Goal: Information Seeking & Learning: Learn about a topic

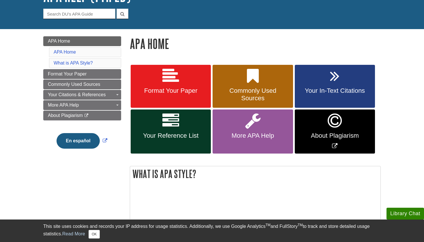
scroll to position [51, 0]
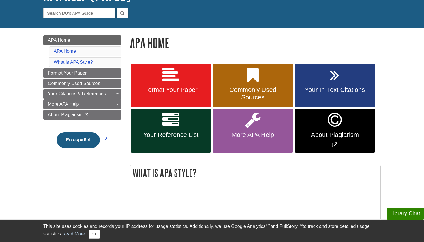
click at [172, 131] on span "Your Reference List" at bounding box center [171, 135] width 72 height 8
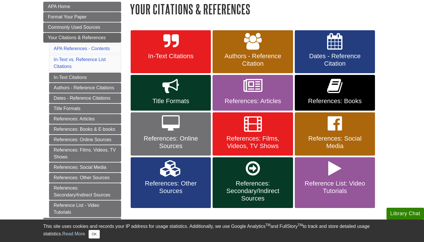
scroll to position [102, 0]
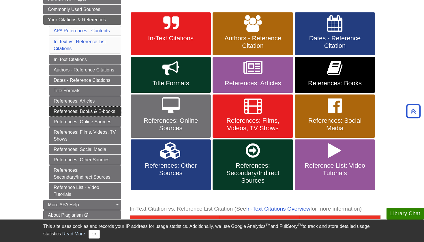
click at [111, 113] on link "References: Books & E-books" at bounding box center [85, 112] width 72 height 10
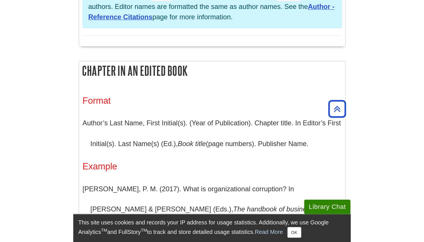
scroll to position [990, 0]
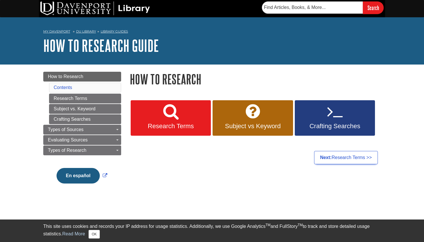
click at [171, 121] on link "Research Terms" at bounding box center [171, 118] width 80 height 36
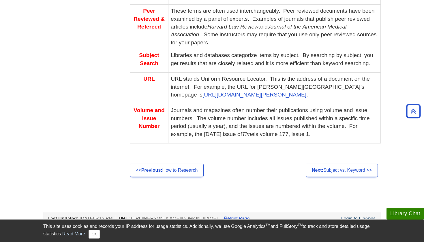
scroll to position [446, 0]
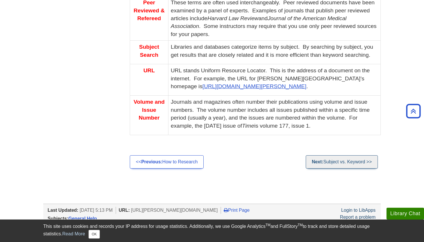
click at [310, 156] on link "Next: Subject vs. Keyword >>" at bounding box center [342, 162] width 72 height 13
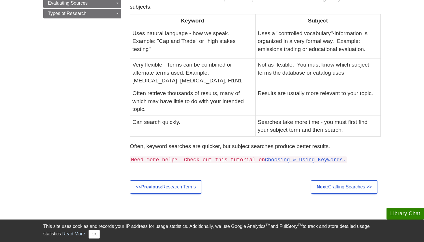
scroll to position [149, 0]
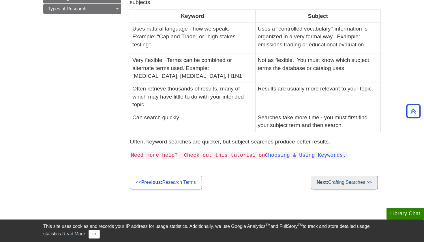
click at [331, 181] on link "Next: Crafting Searches >>" at bounding box center [344, 182] width 67 height 13
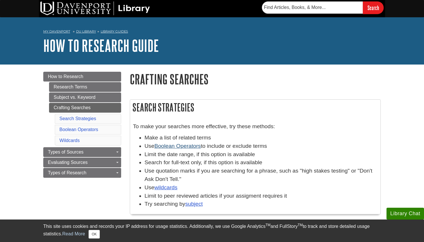
click at [188, 146] on link "Boolean Operators" at bounding box center [177, 146] width 46 height 6
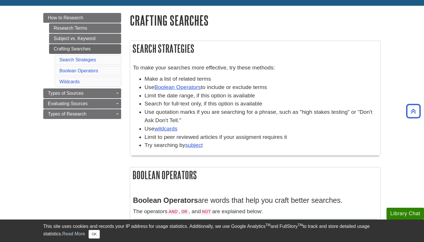
scroll to position [38, 0]
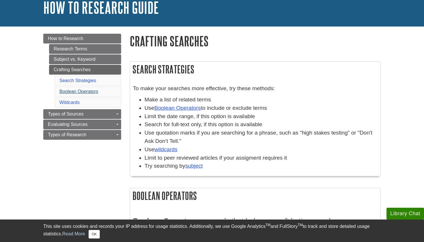
click at [86, 92] on link "Boolean Operators" at bounding box center [78, 91] width 39 height 5
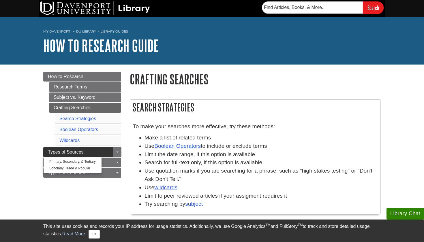
click at [89, 153] on link "Types of Sources" at bounding box center [82, 152] width 78 height 10
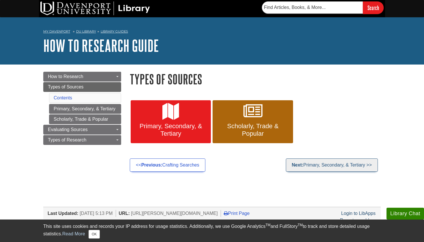
click at [316, 164] on link "Next: Primary, Secondary, & Tertiary >>" at bounding box center [332, 165] width 92 height 13
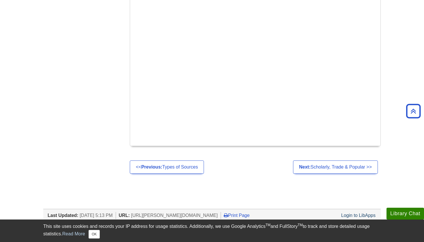
scroll to position [355, 0]
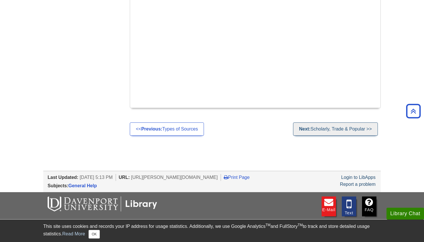
click at [344, 123] on link "Next: Scholarly, Trade & Popular >>" at bounding box center [335, 129] width 85 height 13
click at [342, 123] on link "Next: Scholarly, Trade & Popular >>" at bounding box center [335, 129] width 85 height 13
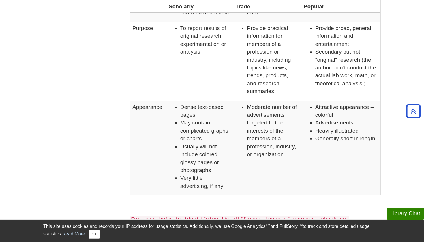
scroll to position [416, 0]
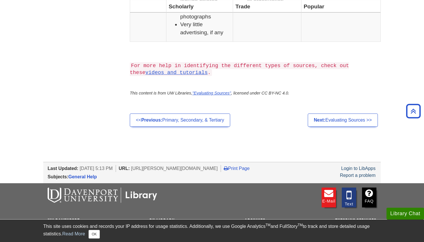
scroll to position [575, 0]
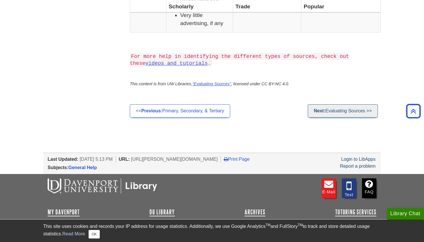
click at [342, 118] on link "Next: Evaluating Sources >>" at bounding box center [343, 110] width 70 height 13
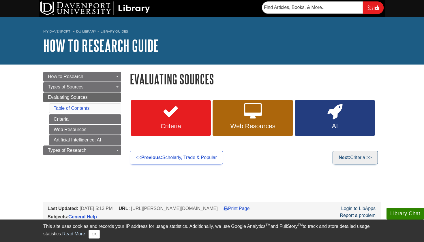
click at [351, 156] on link "Next: Criteria >>" at bounding box center [355, 157] width 45 height 13
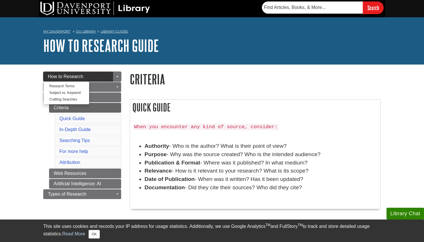
click at [83, 78] on link "How to Research" at bounding box center [82, 77] width 78 height 10
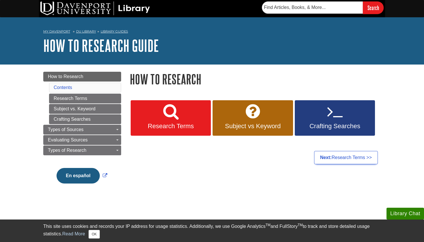
click at [188, 126] on span "Research Terms" at bounding box center [171, 127] width 72 height 8
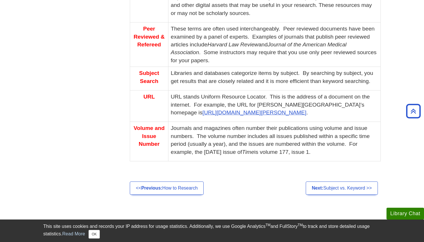
scroll to position [424, 0]
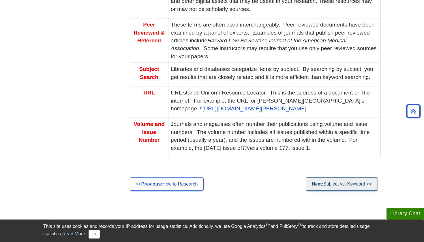
click at [336, 178] on link "Next: Subject vs. Keyword >>" at bounding box center [342, 184] width 72 height 13
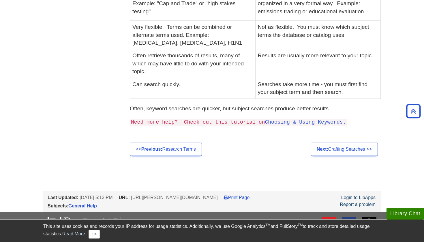
scroll to position [182, 0]
click at [335, 148] on link "Next: Crafting Searches >>" at bounding box center [344, 149] width 67 height 13
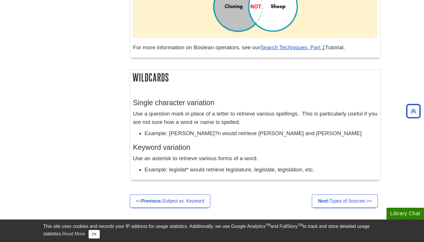
scroll to position [478, 0]
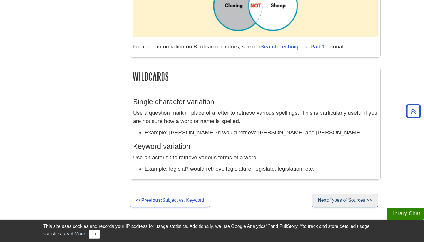
click at [336, 195] on link "Next: Types of Sources >>" at bounding box center [345, 200] width 66 height 13
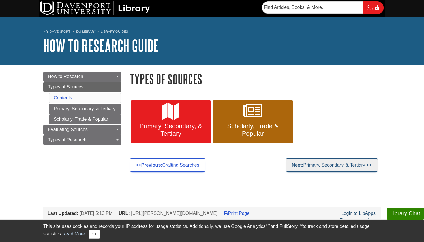
click at [333, 166] on link "Next: Primary, Secondary, & Tertiary >>" at bounding box center [332, 165] width 92 height 13
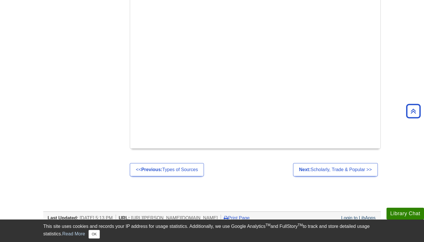
scroll to position [319, 0]
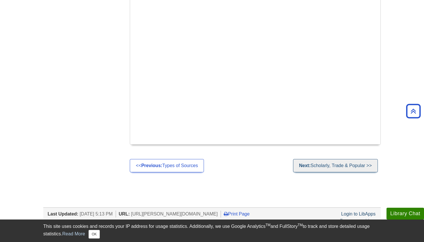
click at [333, 159] on link "Next: Scholarly, Trade & Popular >>" at bounding box center [335, 165] width 85 height 13
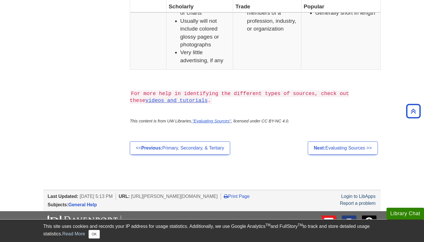
scroll to position [619, 0]
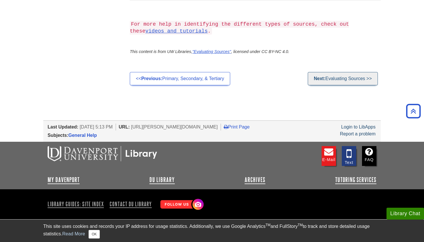
click at [357, 82] on link "Next: Evaluating Sources >>" at bounding box center [343, 78] width 70 height 13
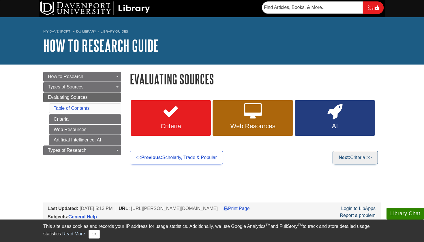
click at [358, 157] on link "Next: Criteria >>" at bounding box center [355, 157] width 45 height 13
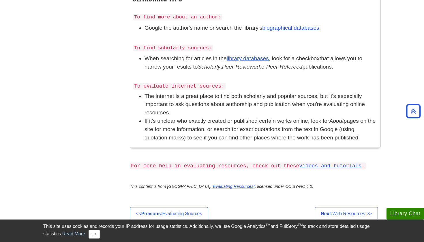
scroll to position [409, 0]
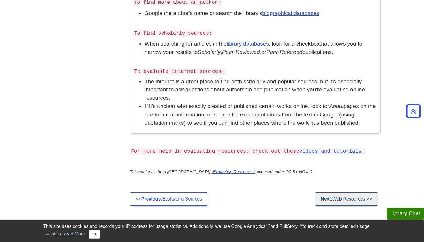
click at [356, 193] on link "Next: Web Resources >>" at bounding box center [346, 199] width 63 height 13
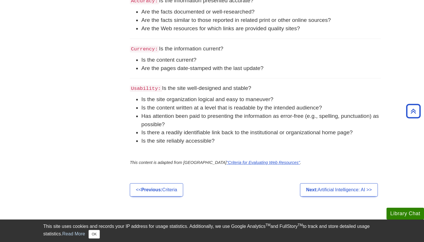
scroll to position [321, 0]
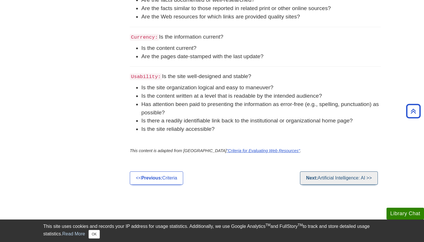
click at [356, 181] on link "Next: Artificial Intelligence: AI >>" at bounding box center [339, 178] width 78 height 13
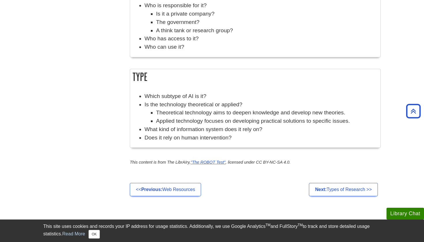
scroll to position [519, 0]
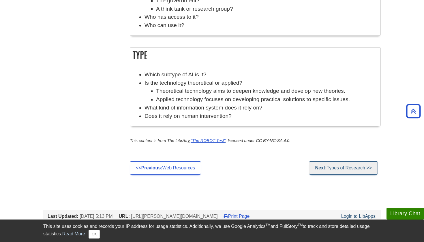
click at [357, 162] on link "Next: Types of Research >>" at bounding box center [343, 168] width 69 height 13
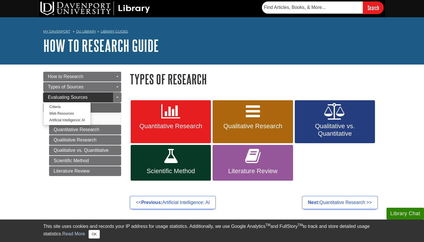
click at [94, 96] on link "Evaluating Sources" at bounding box center [82, 98] width 78 height 10
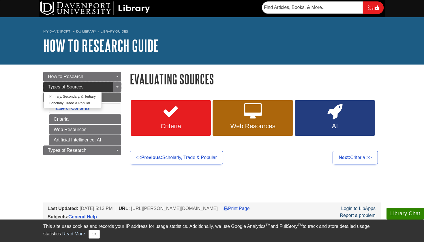
click at [84, 89] on link "Types of Sources" at bounding box center [82, 87] width 78 height 10
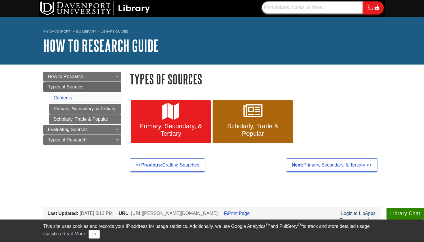
click at [292, 4] on input "text" at bounding box center [312, 7] width 101 height 12
type input "CINAHL"
click at [373, 8] on input "Search" at bounding box center [373, 7] width 21 height 12
click at [52, 2] on img at bounding box center [95, 8] width 110 height 14
